Goal: Information Seeking & Learning: Learn about a topic

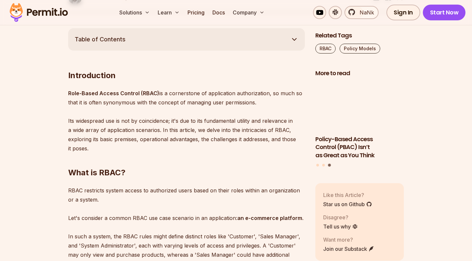
scroll to position [373, 0]
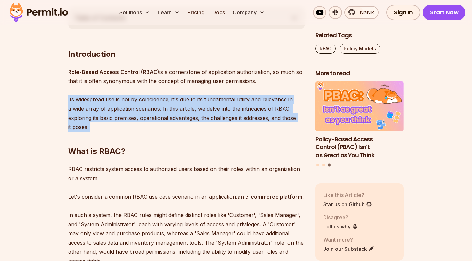
drag, startPoint x: 63, startPoint y: 99, endPoint x: 182, endPoint y: 127, distance: 122.6
click at [182, 127] on h2 "What is RBAC?" at bounding box center [186, 138] width 237 height 37
drag, startPoint x: 182, startPoint y: 127, endPoint x: 182, endPoint y: 89, distance: 38.3
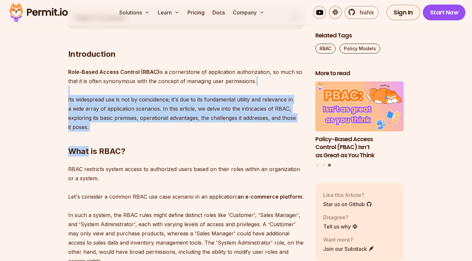
click at [182, 89] on p "Role-Based Access Control (RBAC) is a cornerstone of application authorization,…" at bounding box center [186, 99] width 237 height 64
drag, startPoint x: 182, startPoint y: 89, endPoint x: 182, endPoint y: 134, distance: 45.2
click at [182, 134] on h2 "What is RBAC?" at bounding box center [186, 138] width 237 height 37
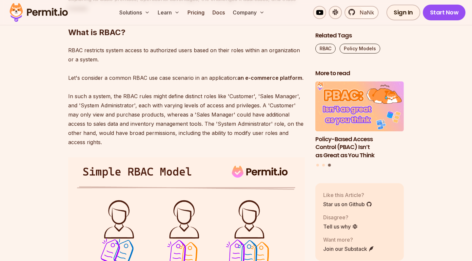
scroll to position [495, 0]
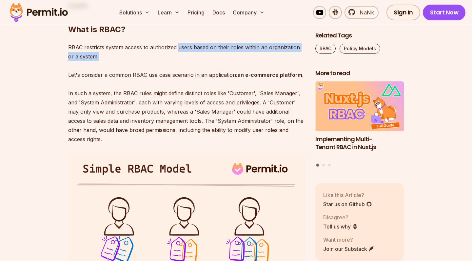
drag, startPoint x: 224, startPoint y: 52, endPoint x: 178, endPoint y: 46, distance: 45.7
click at [178, 46] on p "RBAC restricts system access to authorized users based on their roles within an…" at bounding box center [186, 93] width 237 height 101
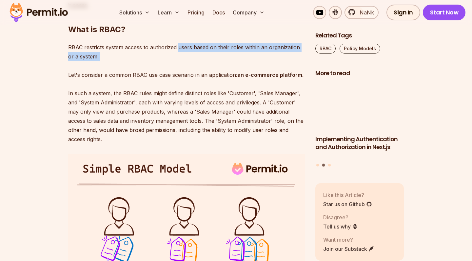
drag, startPoint x: 178, startPoint y: 46, endPoint x: 206, endPoint y: 58, distance: 30.2
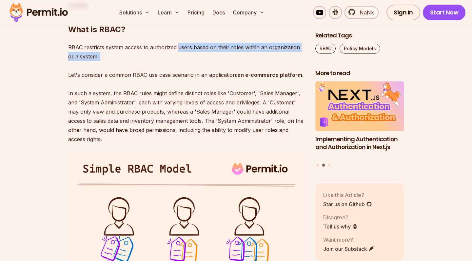
click at [206, 58] on p "RBAC restricts system access to authorized users based on their roles within an…" at bounding box center [186, 93] width 237 height 101
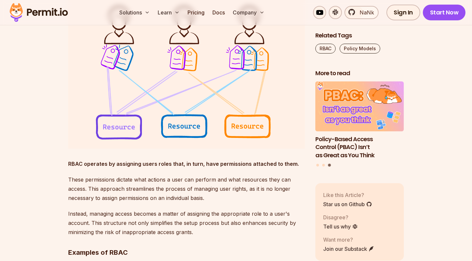
scroll to position [686, 0]
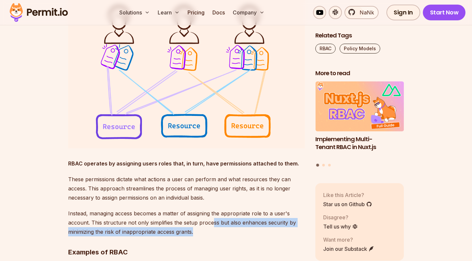
drag, startPoint x: 213, startPoint y: 221, endPoint x: 269, endPoint y: 232, distance: 57.5
click at [269, 232] on p "Instead, managing access becomes a matter of assigning the appropriate role to …" at bounding box center [186, 222] width 237 height 28
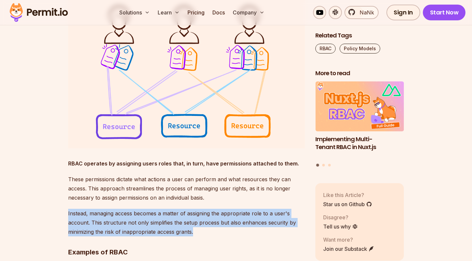
drag, startPoint x: 269, startPoint y: 232, endPoint x: 265, endPoint y: 207, distance: 25.2
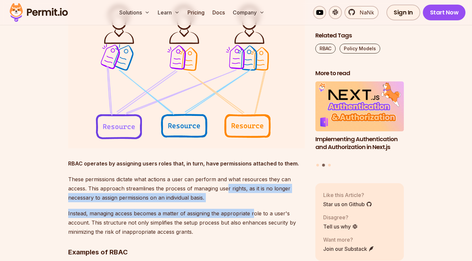
drag, startPoint x: 238, startPoint y: 187, endPoint x: 255, endPoint y: 212, distance: 30.2
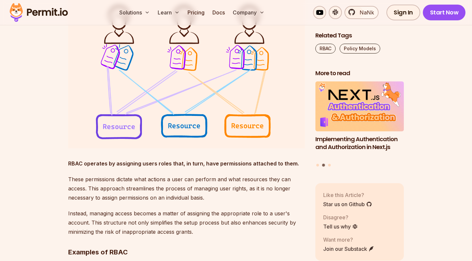
click at [255, 212] on p "Instead, managing access becomes a matter of assigning the appropriate role to …" at bounding box center [186, 222] width 237 height 28
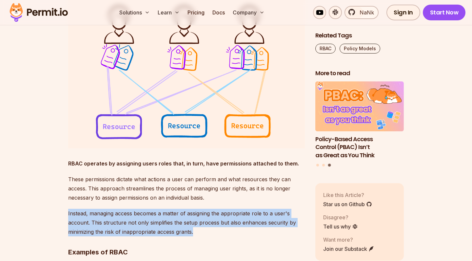
drag, startPoint x: 217, startPoint y: 204, endPoint x: 223, endPoint y: 229, distance: 26.0
click at [223, 229] on p "Instead, managing access becomes a matter of assigning the appropriate role to …" at bounding box center [186, 222] width 237 height 28
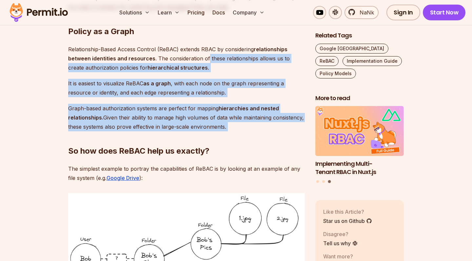
drag, startPoint x: 207, startPoint y: 59, endPoint x: 206, endPoint y: 139, distance: 80.0
click at [206, 139] on h2 "So how does ReBAC help us exactly?" at bounding box center [186, 137] width 237 height 37
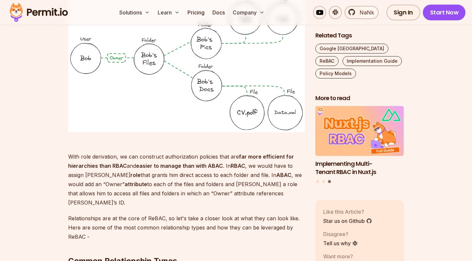
scroll to position [1215, 0]
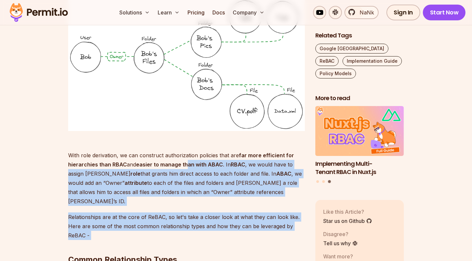
drag, startPoint x: 185, startPoint y: 155, endPoint x: 250, endPoint y: 213, distance: 86.9
click at [252, 212] on p "Relationships are at the core of ReBAC, so let's take a closer look at what the…" at bounding box center [186, 226] width 237 height 28
drag, startPoint x: 252, startPoint y: 206, endPoint x: 248, endPoint y: 156, distance: 50.0
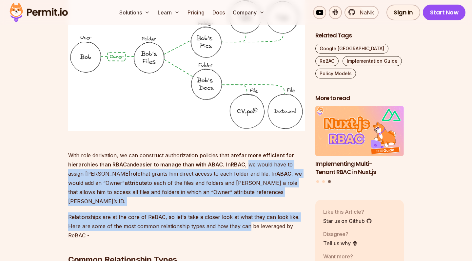
click at [248, 156] on p "With role derivation, we can construct authorization policies that are far more…" at bounding box center [186, 173] width 237 height 64
drag, startPoint x: 248, startPoint y: 156, endPoint x: 264, endPoint y: 202, distance: 48.4
click at [264, 212] on p "Relationships are at the core of ReBAC, so let's take a closer look at what the…" at bounding box center [186, 226] width 237 height 28
drag, startPoint x: 264, startPoint y: 202, endPoint x: 231, endPoint y: 157, distance: 55.9
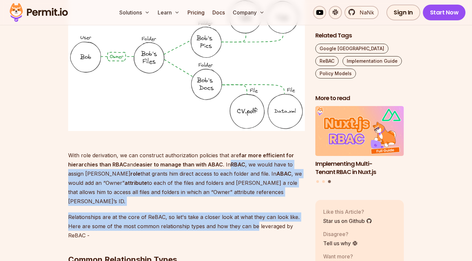
click at [231, 161] on strong "RBAC" at bounding box center [238, 164] width 14 height 7
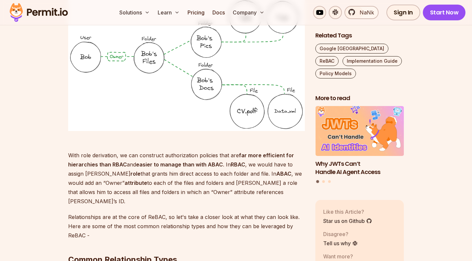
drag, startPoint x: 231, startPoint y: 157, endPoint x: 270, endPoint y: 209, distance: 65.3
click at [270, 212] on p "Relationships are at the core of ReBAC, so let's take a closer look at what the…" at bounding box center [186, 226] width 237 height 28
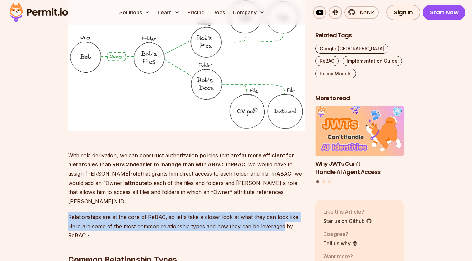
drag, startPoint x: 270, startPoint y: 209, endPoint x: 0, endPoint y: 198, distance: 270.6
click at [68, 154] on strong "far more efficient for hierarchies than RBAC" at bounding box center [181, 160] width 226 height 16
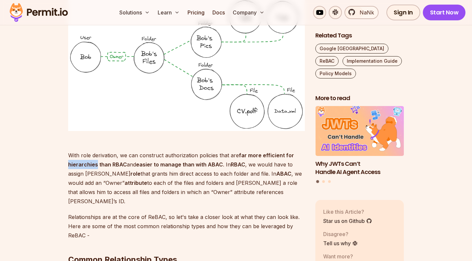
click at [68, 154] on strong "far more efficient for hierarchies than RBAC" at bounding box center [181, 160] width 226 height 16
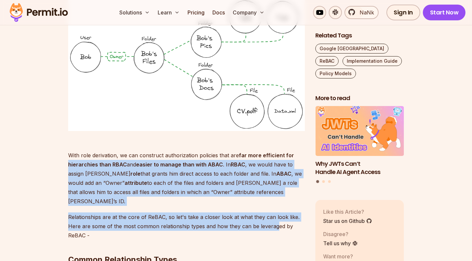
drag, startPoint x: 69, startPoint y: 156, endPoint x: 287, endPoint y: 205, distance: 223.8
click at [287, 212] on p "Relationships are at the core of ReBAC, so let's take a closer look at what the…" at bounding box center [186, 226] width 237 height 28
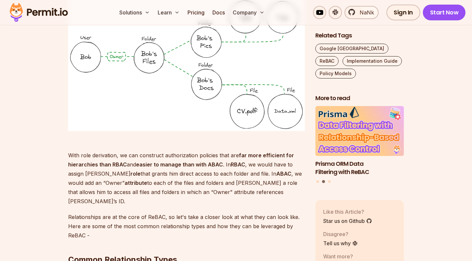
scroll to position [1214, 0]
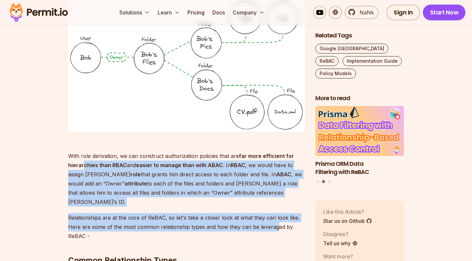
drag, startPoint x: 287, startPoint y: 209, endPoint x: 83, endPoint y: 158, distance: 210.3
drag, startPoint x: 69, startPoint y: 154, endPoint x: 285, endPoint y: 204, distance: 221.0
click at [285, 213] on p "Relationships are at the core of ReBAC, so let's take a closer look at what the…" at bounding box center [186, 227] width 237 height 28
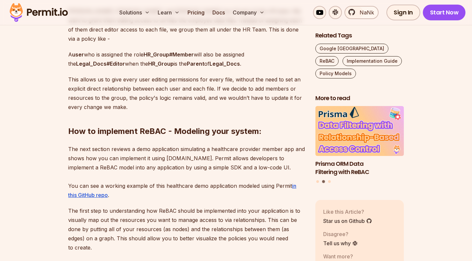
scroll to position [2012, 0]
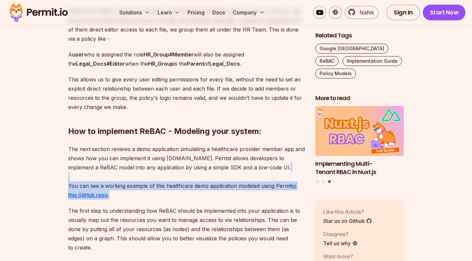
drag, startPoint x: 195, startPoint y: 146, endPoint x: 200, endPoint y: 169, distance: 23.5
click at [200, 169] on p "The next section reviews a demo application simulating a healthcare provider me…" at bounding box center [186, 171] width 237 height 55
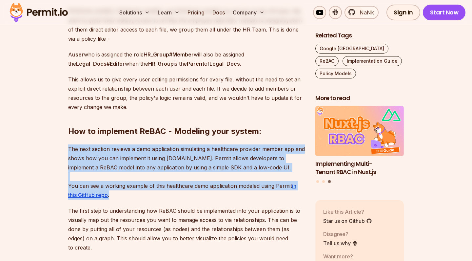
drag, startPoint x: 200, startPoint y: 169, endPoint x: 213, endPoint y: 114, distance: 56.4
drag, startPoint x: 213, startPoint y: 114, endPoint x: 201, endPoint y: 168, distance: 55.7
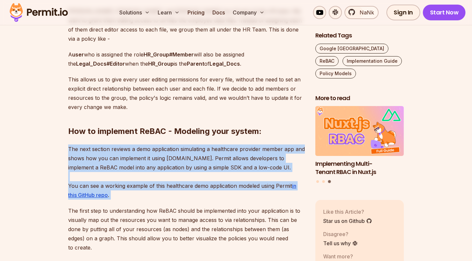
click at [201, 168] on p "The next section reviews a demo application simulating a healthcare provider me…" at bounding box center [186, 171] width 237 height 55
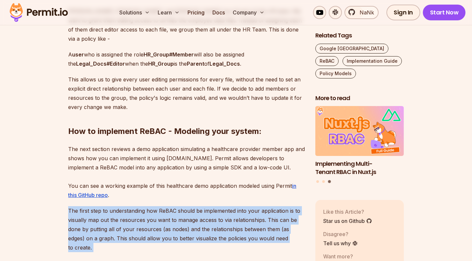
drag, startPoint x: 201, startPoint y: 168, endPoint x: 213, endPoint y: 221, distance: 54.1
drag, startPoint x: 213, startPoint y: 221, endPoint x: 224, endPoint y: 173, distance: 49.1
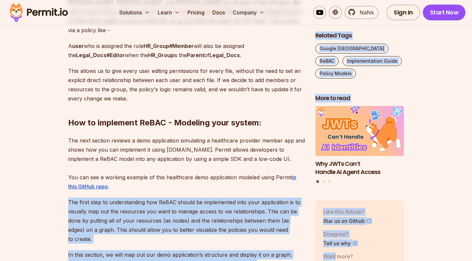
scroll to position [2026, 0]
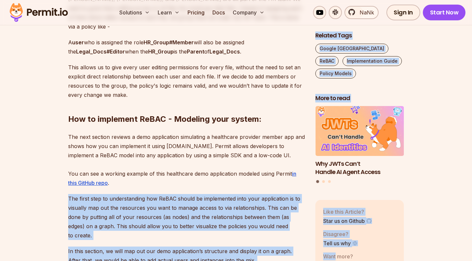
drag, startPoint x: 224, startPoint y: 173, endPoint x: 314, endPoint y: 257, distance: 122.7
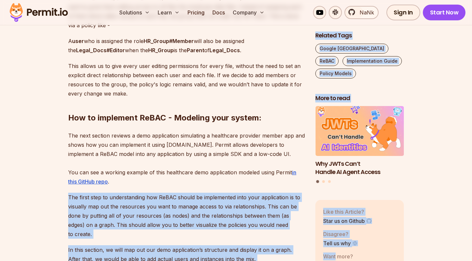
click at [285, 245] on p "In this section, we will map out our demo application’s structure and display i…" at bounding box center [186, 254] width 237 height 18
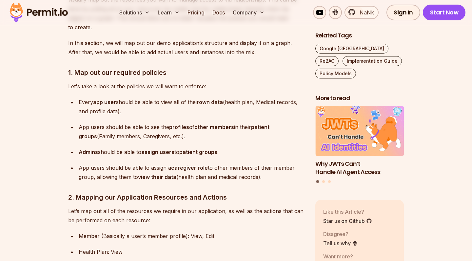
scroll to position [2235, 0]
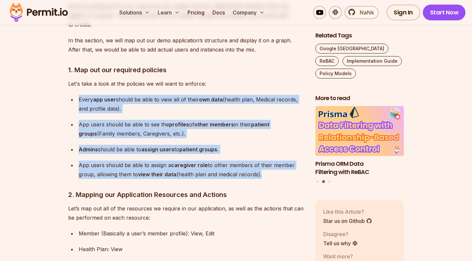
drag, startPoint x: 245, startPoint y: 55, endPoint x: 281, endPoint y: 138, distance: 90.3
click at [281, 160] on p "App users should be able to assign a caregiver role to other members of their m…" at bounding box center [192, 169] width 226 height 18
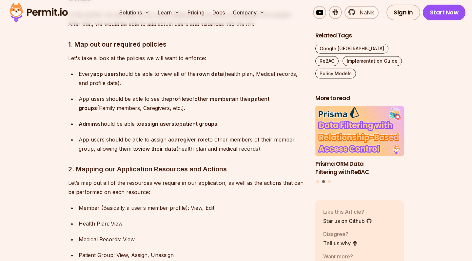
scroll to position [2260, 0]
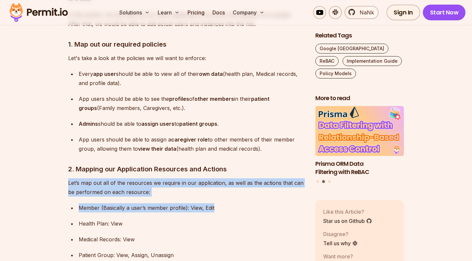
drag, startPoint x: 278, startPoint y: 132, endPoint x: 275, endPoint y: 167, distance: 35.2
click at [275, 203] on p "Member (Basically a user’s member profile): View, Edit" at bounding box center [192, 207] width 226 height 9
drag, startPoint x: 275, startPoint y: 167, endPoint x: 275, endPoint y: 156, distance: 11.8
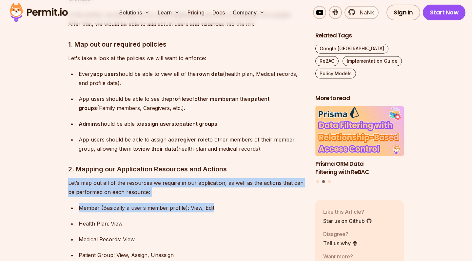
click at [275, 178] on p "Let’s map out all of the resources we require in our application, as well as th…" at bounding box center [186, 187] width 237 height 18
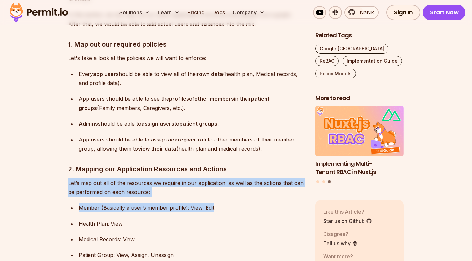
drag, startPoint x: 275, startPoint y: 156, endPoint x: 255, endPoint y: 231, distance: 78.0
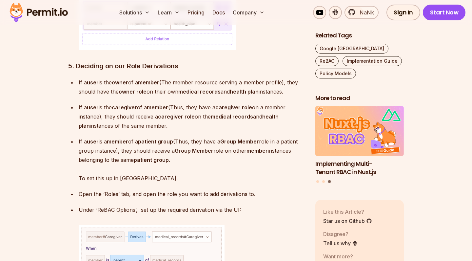
scroll to position [3384, 0]
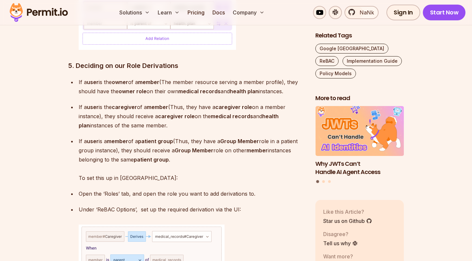
drag, startPoint x: 249, startPoint y: 38, endPoint x: 261, endPoint y: 170, distance: 131.9
click at [261, 205] on p "Under ‘ReBAC Options’, set up the required derivation via the UI:" at bounding box center [192, 209] width 226 height 9
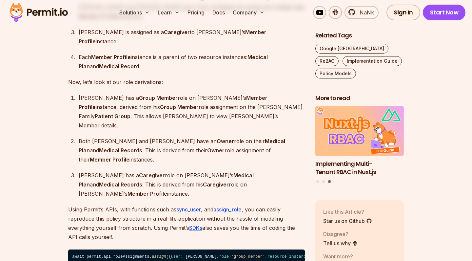
scroll to position [4360, 0]
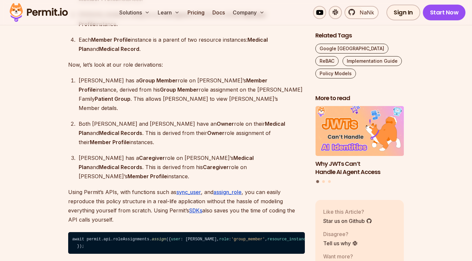
drag, startPoint x: 260, startPoint y: 98, endPoint x: 261, endPoint y: 127, distance: 28.9
click at [261, 187] on p "Using Permit’s APIs, with functions such as sync_user , and assign_role , you c…" at bounding box center [186, 205] width 237 height 37
drag, startPoint x: 261, startPoint y: 127, endPoint x: 272, endPoint y: 88, distance: 40.4
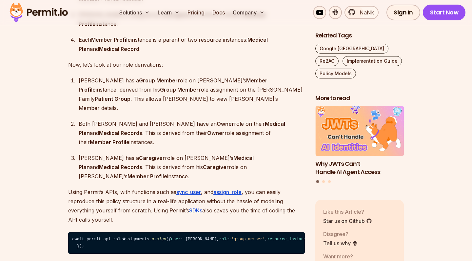
click at [272, 153] on p "Bob has a Caregiver role on Sam’s Medical Plan and Medical Records . This is de…" at bounding box center [192, 167] width 226 height 28
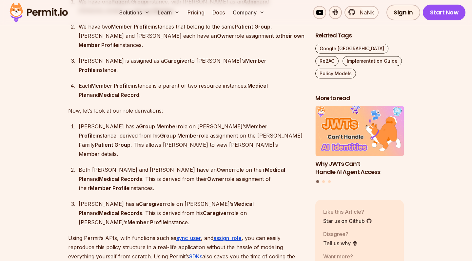
scroll to position [4312, 0]
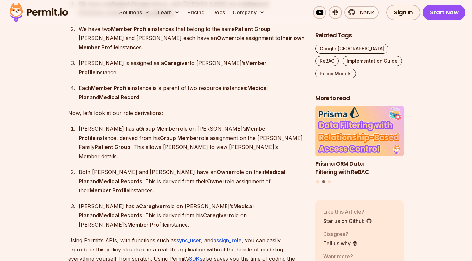
drag, startPoint x: 272, startPoint y: 88, endPoint x: 263, endPoint y: 129, distance: 42.1
click at [263, 129] on ol "Sam has a Group Member role on Bob’s Member Profile instance, derived from his …" at bounding box center [186, 176] width 237 height 105
click at [263, 201] on p "Bob has a Caregiver role on Sam’s Medical Plan and Medical Records . This is de…" at bounding box center [192, 215] width 226 height 28
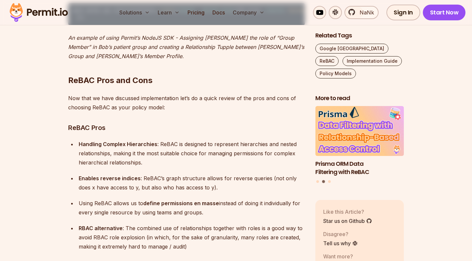
scroll to position [4620, 0]
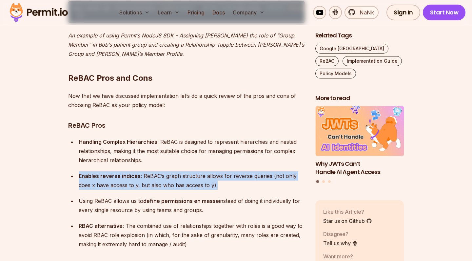
drag, startPoint x: 263, startPoint y: 129, endPoint x: 258, endPoint y: 150, distance: 21.6
click at [258, 150] on ul "Handling Complex Hierarchies : ReBAC is designed to represent hierarchies and n…" at bounding box center [186, 192] width 237 height 111
click at [258, 171] on p "Enables reverse indices : ReBAC’s graph structure allows for reverse queries (n…" at bounding box center [192, 180] width 226 height 18
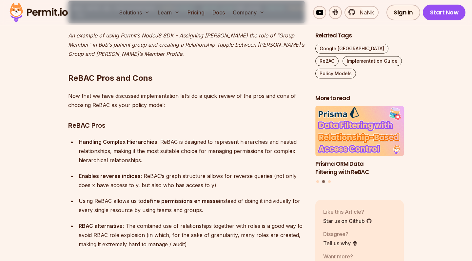
drag, startPoint x: 258, startPoint y: 150, endPoint x: 251, endPoint y: 177, distance: 27.3
click at [251, 177] on ul "Handling Complex Hierarchies : ReBAC is designed to represent hierarchies and n…" at bounding box center [186, 192] width 237 height 111
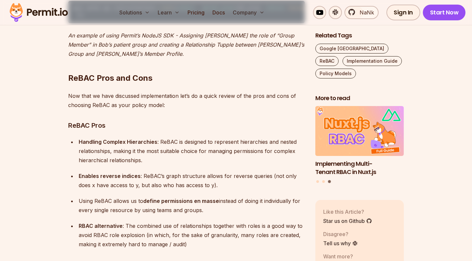
click at [251, 196] on p "Using ReBAC allows us to define permissions en masse instead of doing it indivi…" at bounding box center [192, 205] width 226 height 18
drag, startPoint x: 251, startPoint y: 177, endPoint x: 257, endPoint y: 151, distance: 25.9
click at [257, 151] on ul "Handling Complex Hierarchies : ReBAC is designed to represent hierarchies and n…" at bounding box center [186, 192] width 237 height 111
click at [257, 171] on p "Enables reverse indices : ReBAC’s graph structure allows for reverse queries (n…" at bounding box center [192, 180] width 226 height 18
drag, startPoint x: 257, startPoint y: 151, endPoint x: 252, endPoint y: 174, distance: 22.8
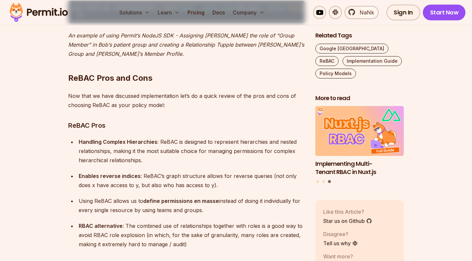
click at [252, 174] on ul "Handling Complex Hierarchies : ReBAC is designed to represent hierarchies and n…" at bounding box center [186, 192] width 237 height 111
click at [252, 179] on ul "Handling Complex Hierarchies : ReBAC is designed to represent hierarchies and n…" at bounding box center [186, 192] width 237 height 111
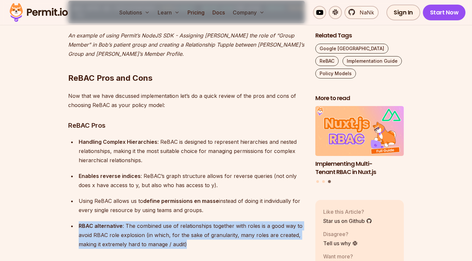
drag, startPoint x: 252, startPoint y: 179, endPoint x: 257, endPoint y: 204, distance: 26.1
click at [257, 204] on ul "Handling Complex Hierarchies : ReBAC is designed to represent hierarchies and n…" at bounding box center [186, 192] width 237 height 111
click at [257, 221] on p "RBAC alternative : The combined use of relationships together with roles is a g…" at bounding box center [192, 235] width 226 height 28
drag, startPoint x: 257, startPoint y: 204, endPoint x: 257, endPoint y: 180, distance: 23.9
click at [257, 180] on ul "Handling Complex Hierarchies : ReBAC is designed to represent hierarchies and n…" at bounding box center [186, 192] width 237 height 111
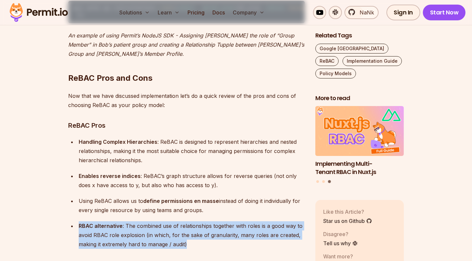
click at [257, 180] on ul "Handling Complex Hierarchies : ReBAC is designed to represent hierarchies and n…" at bounding box center [186, 192] width 237 height 111
drag, startPoint x: 257, startPoint y: 180, endPoint x: 258, endPoint y: 205, distance: 24.9
click at [258, 205] on ul "Handling Complex Hierarchies : ReBAC is designed to represent hierarchies and n…" at bounding box center [186, 192] width 237 height 111
click at [258, 221] on p "RBAC alternative : The combined use of relationships together with roles is a g…" at bounding box center [192, 235] width 226 height 28
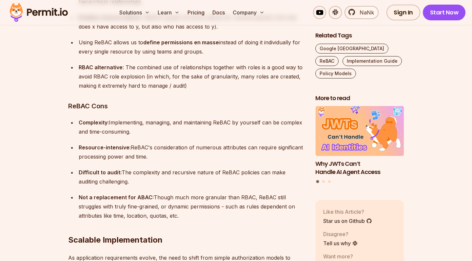
scroll to position [4781, 0]
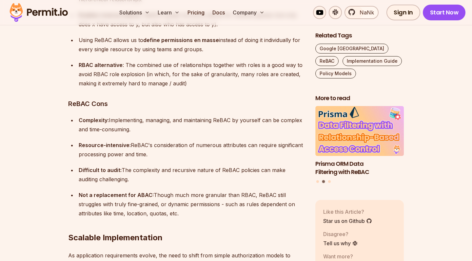
drag, startPoint x: 230, startPoint y: 139, endPoint x: 229, endPoint y: 126, distance: 13.5
click at [229, 126] on ul "Complexity: Implementing, managing, and maintaining ReBAC by yourself can be co…" at bounding box center [186, 166] width 237 height 102
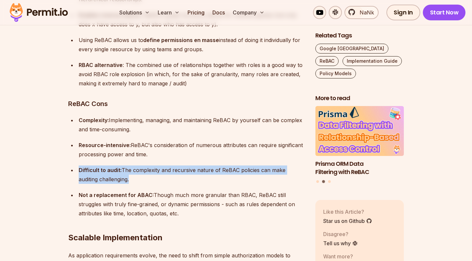
drag, startPoint x: 229, startPoint y: 126, endPoint x: 230, endPoint y: 142, distance: 16.4
click at [230, 142] on ul "Complexity: Implementing, managing, and maintaining ReBAC by yourself can be co…" at bounding box center [186, 166] width 237 height 102
click at [230, 165] on p "Difficult to audit: The complexity and recursive nature of ReBAC policies can m…" at bounding box center [192, 174] width 226 height 18
drag, startPoint x: 230, startPoint y: 142, endPoint x: 235, endPoint y: 174, distance: 32.5
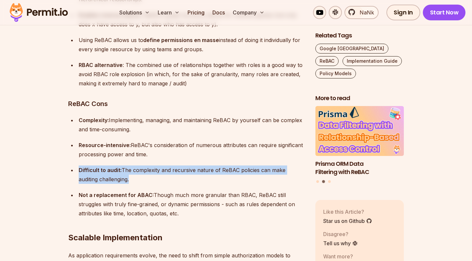
click at [235, 206] on h2 "Scalable Implementation" at bounding box center [186, 224] width 237 height 37
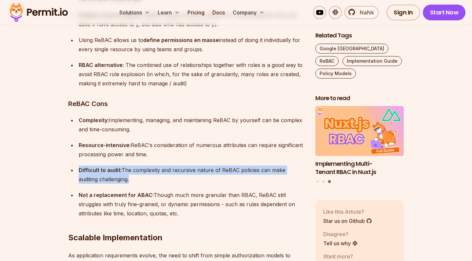
drag, startPoint x: 235, startPoint y: 174, endPoint x: 227, endPoint y: 146, distance: 28.9
click at [227, 165] on p "Difficult to audit: The complexity and recursive nature of ReBAC policies can m…" at bounding box center [192, 174] width 226 height 18
drag, startPoint x: 227, startPoint y: 146, endPoint x: 237, endPoint y: 175, distance: 30.0
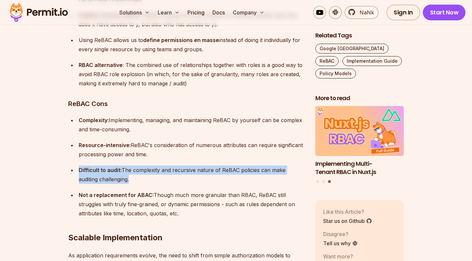
click at [237, 206] on h2 "Scalable Implementation" at bounding box center [186, 224] width 237 height 37
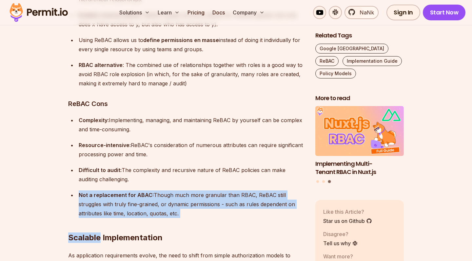
drag, startPoint x: 237, startPoint y: 175, endPoint x: 229, endPoint y: 149, distance: 26.4
click at [229, 149] on ul "Complexity: Implementing, managing, and maintaining ReBAC by yourself can be co…" at bounding box center [186, 166] width 237 height 102
drag, startPoint x: 229, startPoint y: 149, endPoint x: 238, endPoint y: 182, distance: 34.0
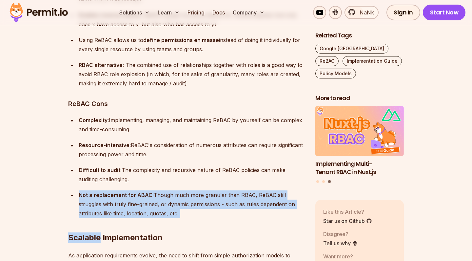
click at [238, 206] on h2 "Scalable Implementation" at bounding box center [186, 224] width 237 height 37
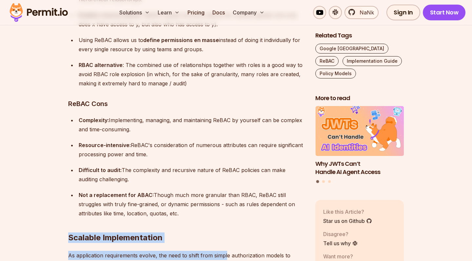
drag, startPoint x: 238, startPoint y: 182, endPoint x: 227, endPoint y: 216, distance: 35.8
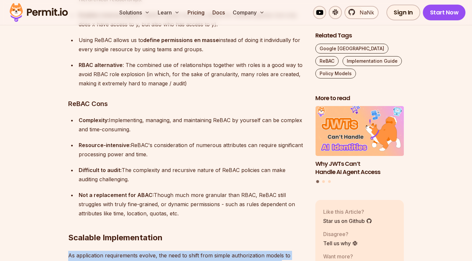
drag, startPoint x: 225, startPoint y: 205, endPoint x: 235, endPoint y: 245, distance: 41.7
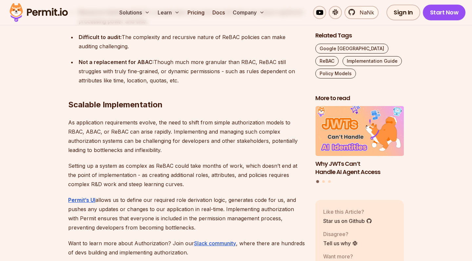
scroll to position [4918, 0]
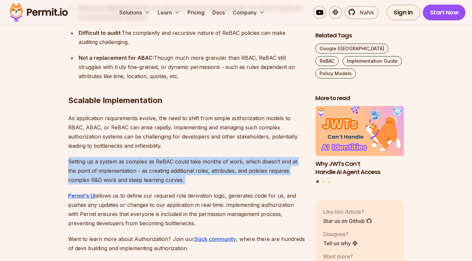
drag, startPoint x: 226, startPoint y: 113, endPoint x: 233, endPoint y: 153, distance: 40.0
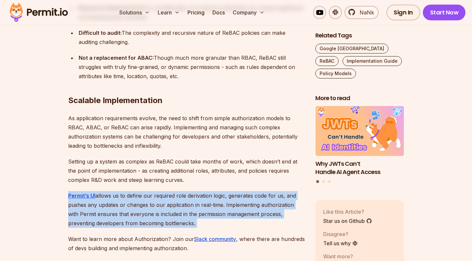
drag, startPoint x: 233, startPoint y: 153, endPoint x: 239, endPoint y: 184, distance: 31.4
click at [239, 191] on p "Permit’s UI allows us to define our required role derivation logic, generates c…" at bounding box center [186, 209] width 237 height 37
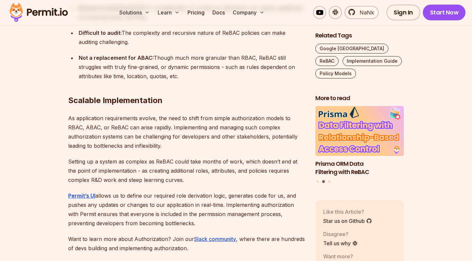
click at [235, 191] on p "Permit’s UI allows us to define our required role derivation logic, generates c…" at bounding box center [186, 209] width 237 height 37
drag, startPoint x: 235, startPoint y: 184, endPoint x: 221, endPoint y: 120, distance: 65.2
click at [217, 113] on p "As application requirements evolve, the need to shift from simple authorization…" at bounding box center [186, 131] width 237 height 37
drag, startPoint x: 217, startPoint y: 111, endPoint x: 244, endPoint y: 189, distance: 82.2
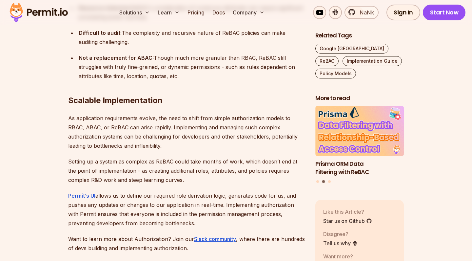
click at [244, 191] on p "Permit’s UI allows us to define our required role derivation logic, generates c…" at bounding box center [186, 209] width 237 height 37
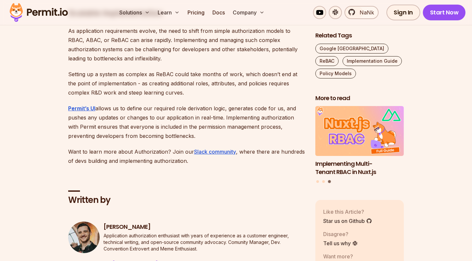
scroll to position [5006, 0]
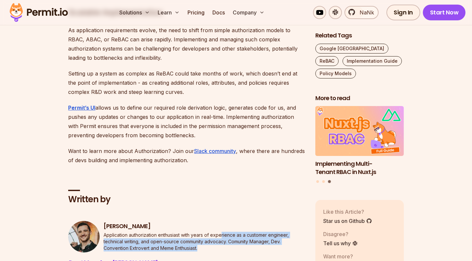
drag, startPoint x: 222, startPoint y: 196, endPoint x: 235, endPoint y: 209, distance: 18.1
click at [235, 231] on p "Application authorization enthusiast with years of experience as a customer eng…" at bounding box center [204, 241] width 201 height 20
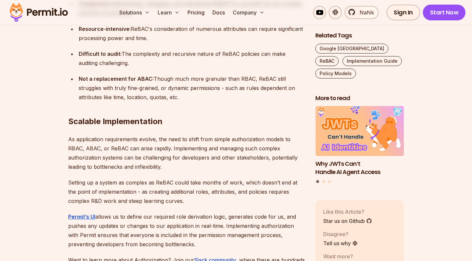
scroll to position [4895, 0]
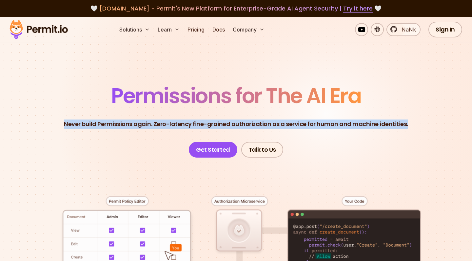
drag, startPoint x: 391, startPoint y: 116, endPoint x: 413, endPoint y: 130, distance: 26.2
click at [413, 130] on header "Permissions for The AI Era Never build Permissions again. Zero-latency fine-gra…" at bounding box center [236, 121] width 441 height 72
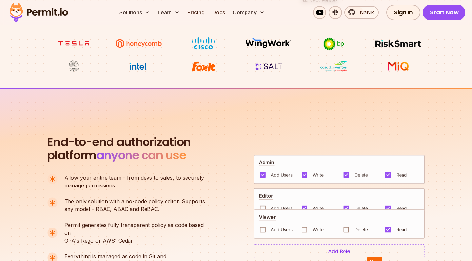
scroll to position [352, 0]
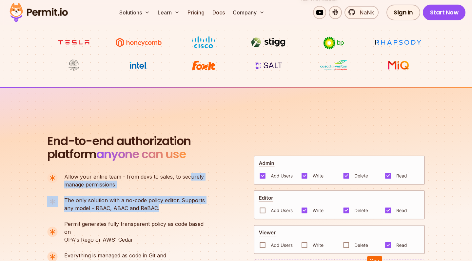
drag, startPoint x: 190, startPoint y: 174, endPoint x: 186, endPoint y: 206, distance: 33.1
click at [186, 206] on ul "Allow your entire team - from devs to sales, to securely manage permissions The…" at bounding box center [128, 219] width 163 height 94
click at [186, 206] on p "The only solution with a no-code policy editor. Supports any model - RBAC, ABAC…" at bounding box center [134, 204] width 141 height 16
drag, startPoint x: 186, startPoint y: 206, endPoint x: 190, endPoint y: 169, distance: 37.4
click at [190, 169] on div "End-to-end authorization platform anyone can use A no-code authorization platfo…" at bounding box center [129, 214] width 164 height 160
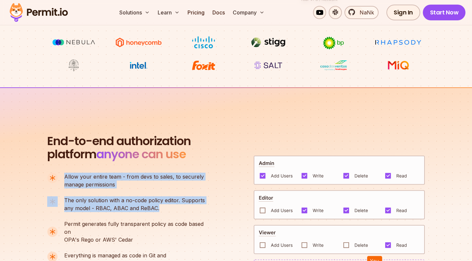
click at [190, 169] on div "End-to-end authorization platform anyone can use A no-code authorization platfo…" at bounding box center [129, 214] width 164 height 160
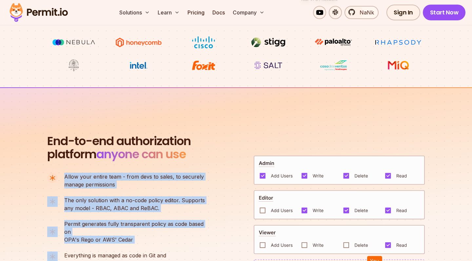
drag, startPoint x: 190, startPoint y: 169, endPoint x: 168, endPoint y: 233, distance: 67.6
click at [168, 233] on div "End-to-end authorization platform anyone can use A no-code authorization platfo…" at bounding box center [129, 214] width 164 height 160
click at [168, 233] on p "Permit generates fully transparent policy as code based on OPA's [PERSON_NAME] …" at bounding box center [137, 232] width 146 height 24
drag, startPoint x: 168, startPoint y: 233, endPoint x: 181, endPoint y: 163, distance: 71.2
click at [181, 163] on div "End-to-end authorization platform anyone can use A no-code authorization platfo…" at bounding box center [129, 214] width 164 height 160
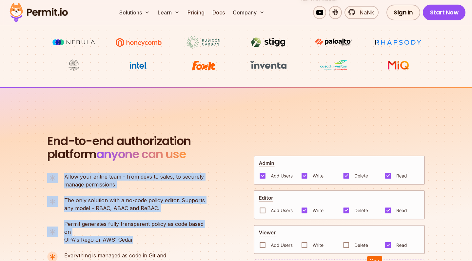
drag, startPoint x: 181, startPoint y: 163, endPoint x: 158, endPoint y: 229, distance: 69.5
click at [158, 229] on div "End-to-end authorization platform anyone can use A no-code authorization platfo…" at bounding box center [129, 214] width 164 height 160
click at [158, 229] on p "Permit generates fully transparent policy as code based on OPA's [PERSON_NAME] …" at bounding box center [137, 232] width 146 height 24
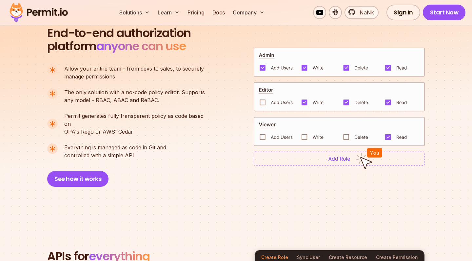
scroll to position [460, 0]
drag, startPoint x: 155, startPoint y: 106, endPoint x: 151, endPoint y: 149, distance: 43.1
click at [151, 149] on ul "Allow your entire team - from devs to sales, to securely manage permissions The…" at bounding box center [128, 111] width 163 height 94
click at [151, 149] on p "Everything is managed as code in Git and controlled with a simple API" at bounding box center [115, 151] width 102 height 16
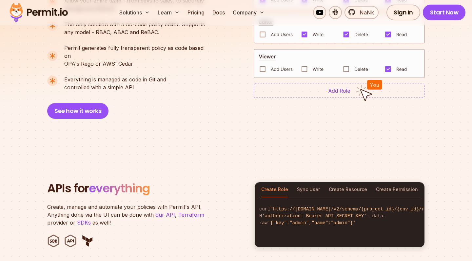
click at [151, 150] on section "APIs for everything Create, manage and automate your policies with Permit's API…" at bounding box center [236, 214] width 472 height 128
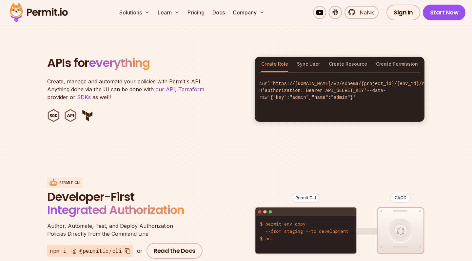
scroll to position [739, 0]
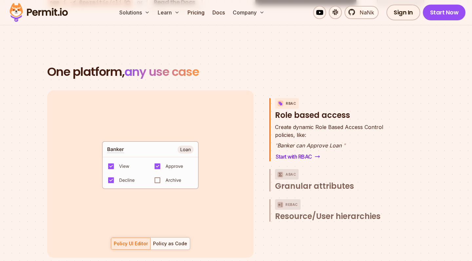
scroll to position [905, 0]
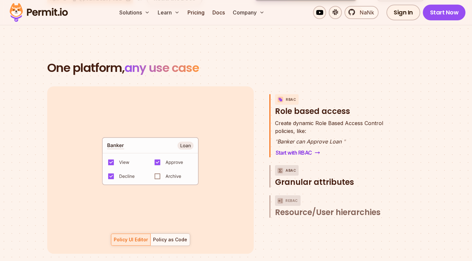
click at [295, 165] on p "ABAC" at bounding box center [290, 170] width 10 height 10
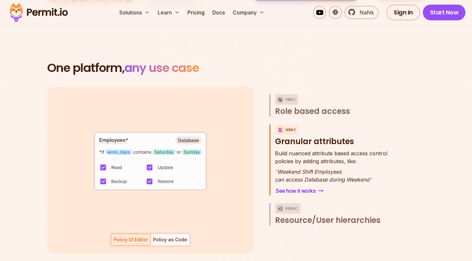
drag, startPoint x: 275, startPoint y: 154, endPoint x: 352, endPoint y: 164, distance: 77.0
click at [352, 164] on div "Build nuanced attribute based access control policies by adding attributes, lik…" at bounding box center [331, 166] width 112 height 34
click at [352, 167] on p "" Weekend Shift Employees can access Database during Weekend "" at bounding box center [331, 175] width 112 height 16
click at [294, 205] on p "ReBAC" at bounding box center [291, 208] width 12 height 10
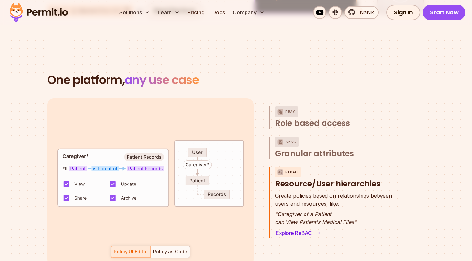
scroll to position [893, 0]
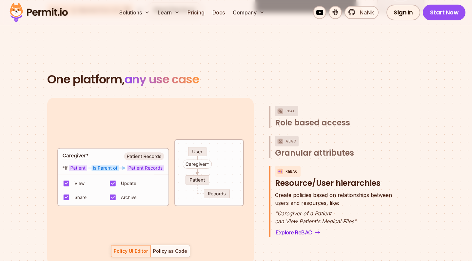
click at [426, 96] on section "One platform, any use case RBAC Role based access default allow := false allow …" at bounding box center [236, 176] width 472 height 271
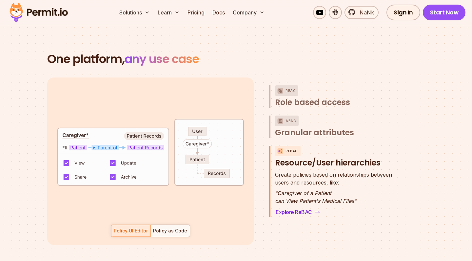
scroll to position [915, 0]
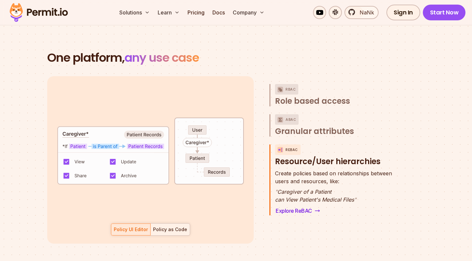
click at [157, 226] on div "Policy as Code" at bounding box center [170, 229] width 34 height 7
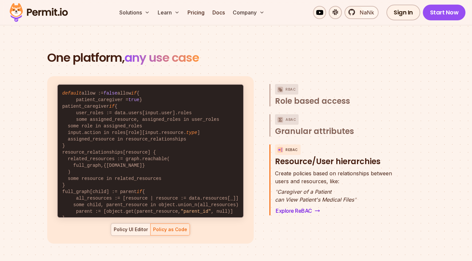
click at [132, 226] on div "Policy UI Editor" at bounding box center [131, 229] width 34 height 7
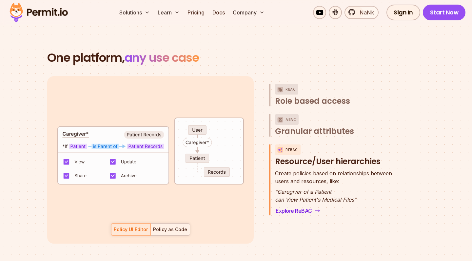
click at [160, 226] on div "Policy as Code" at bounding box center [170, 229] width 34 height 7
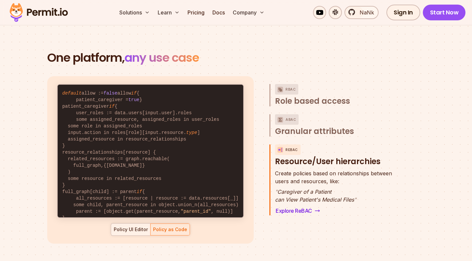
scroll to position [0, 0]
click at [128, 232] on div "default allow := false allow if { some role in data.users[input.user].roles act…" at bounding box center [150, 159] width 206 height 167
click at [131, 226] on div "Policy UI Editor" at bounding box center [131, 229] width 34 height 7
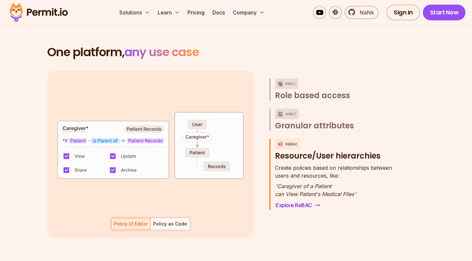
scroll to position [925, 0]
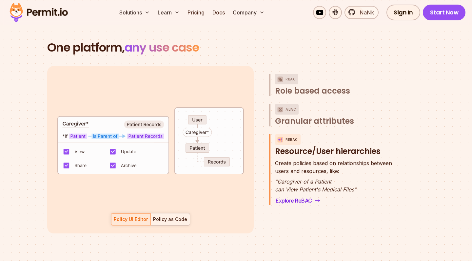
click at [178, 216] on div "Policy as Code" at bounding box center [170, 219] width 34 height 7
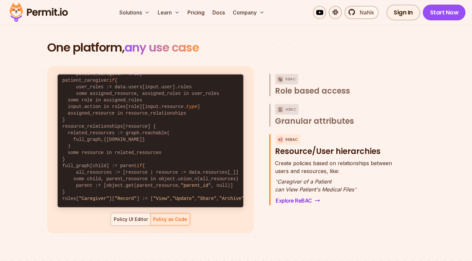
click at [134, 216] on div "Policy UI Editor" at bounding box center [131, 219] width 34 height 7
